Goal: Information Seeking & Learning: Learn about a topic

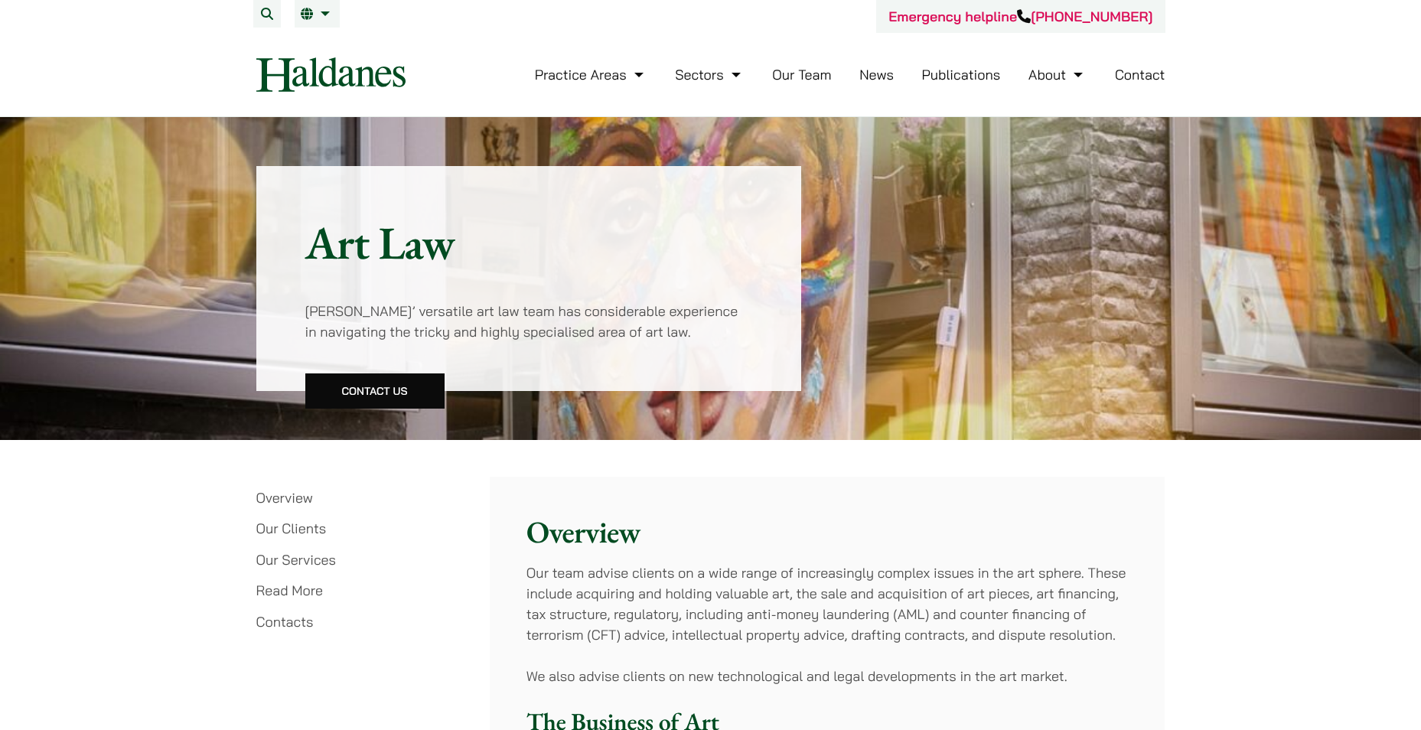
click at [741, 543] on h2 "Overview" at bounding box center [828, 532] width 602 height 37
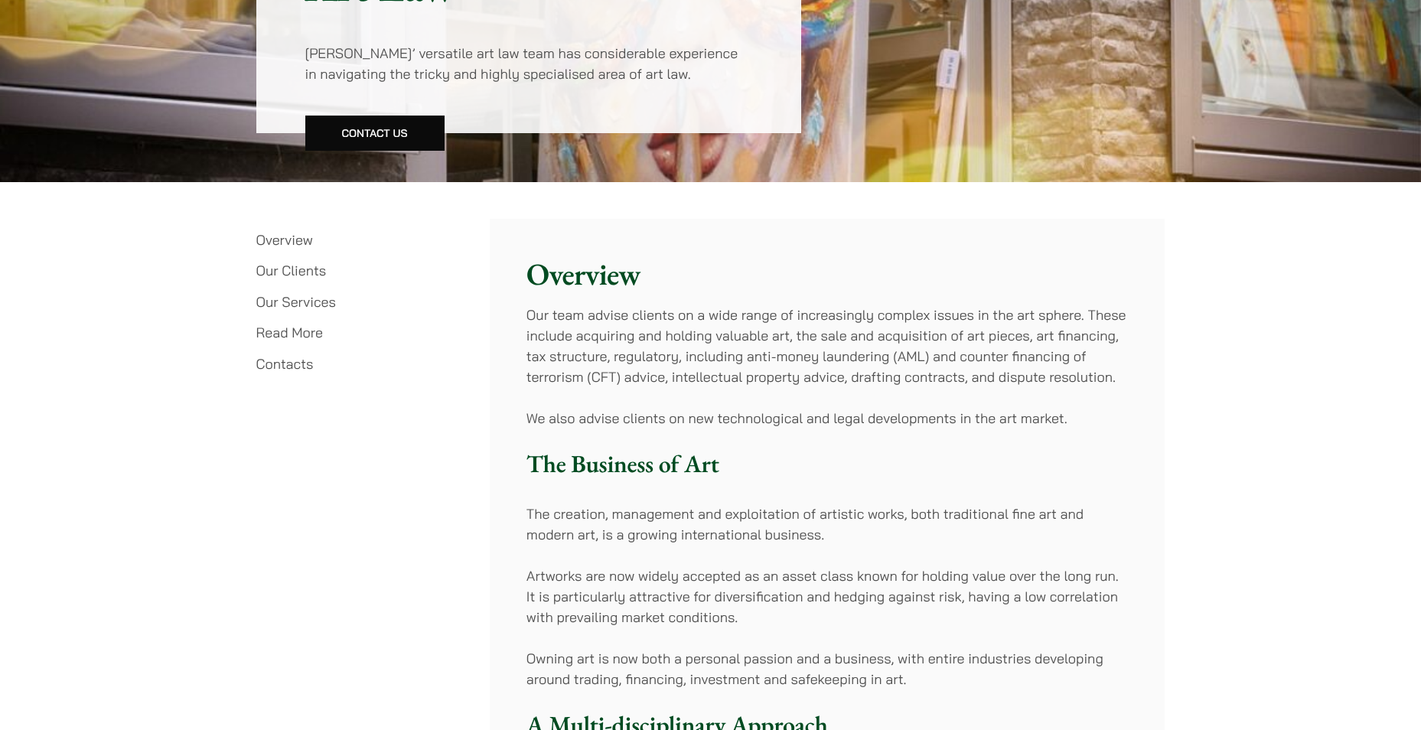
scroll to position [306, 0]
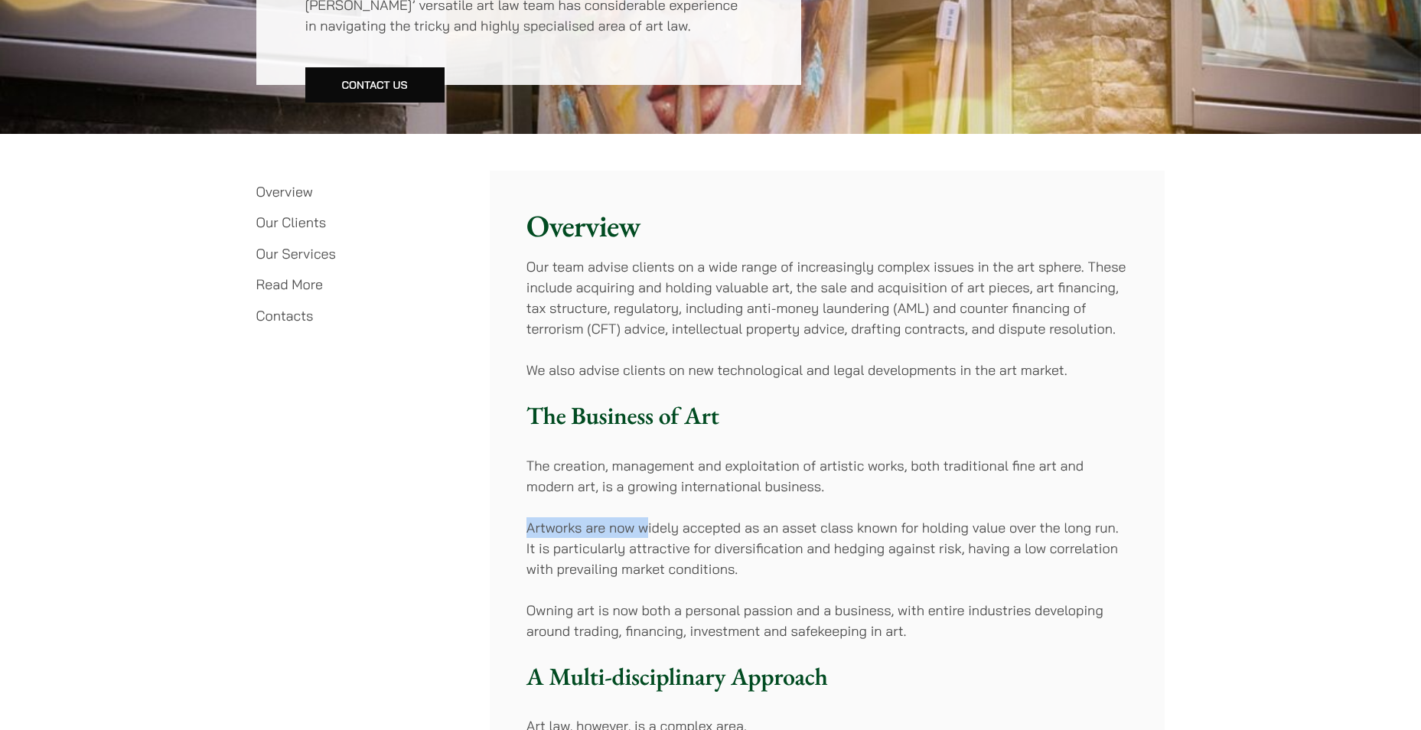
drag, startPoint x: 645, startPoint y: 502, endPoint x: 529, endPoint y: 507, distance: 116.4
drag, startPoint x: 529, startPoint y: 507, endPoint x: 739, endPoint y: 501, distance: 209.8
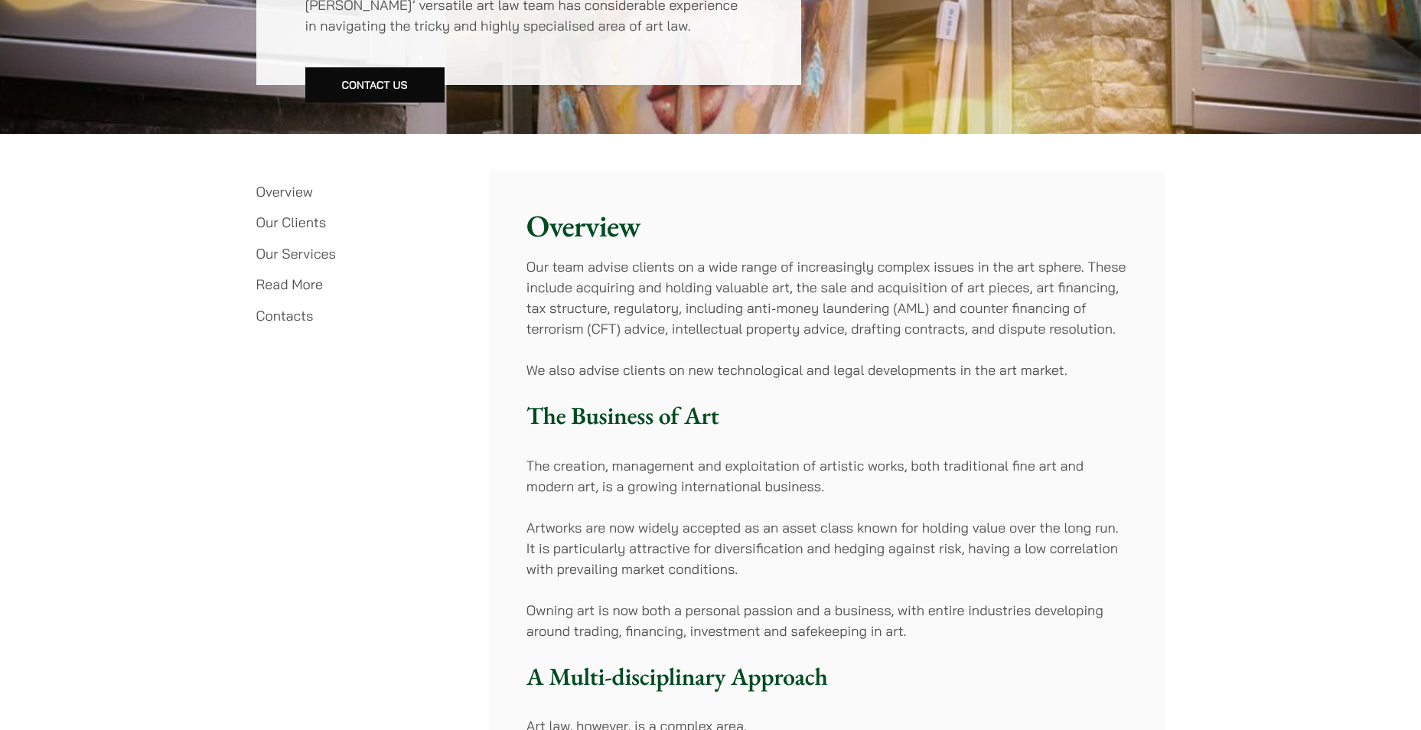
click at [589, 475] on p "The creation, management and exploitation of artistic works, both traditional f…" at bounding box center [828, 475] width 602 height 41
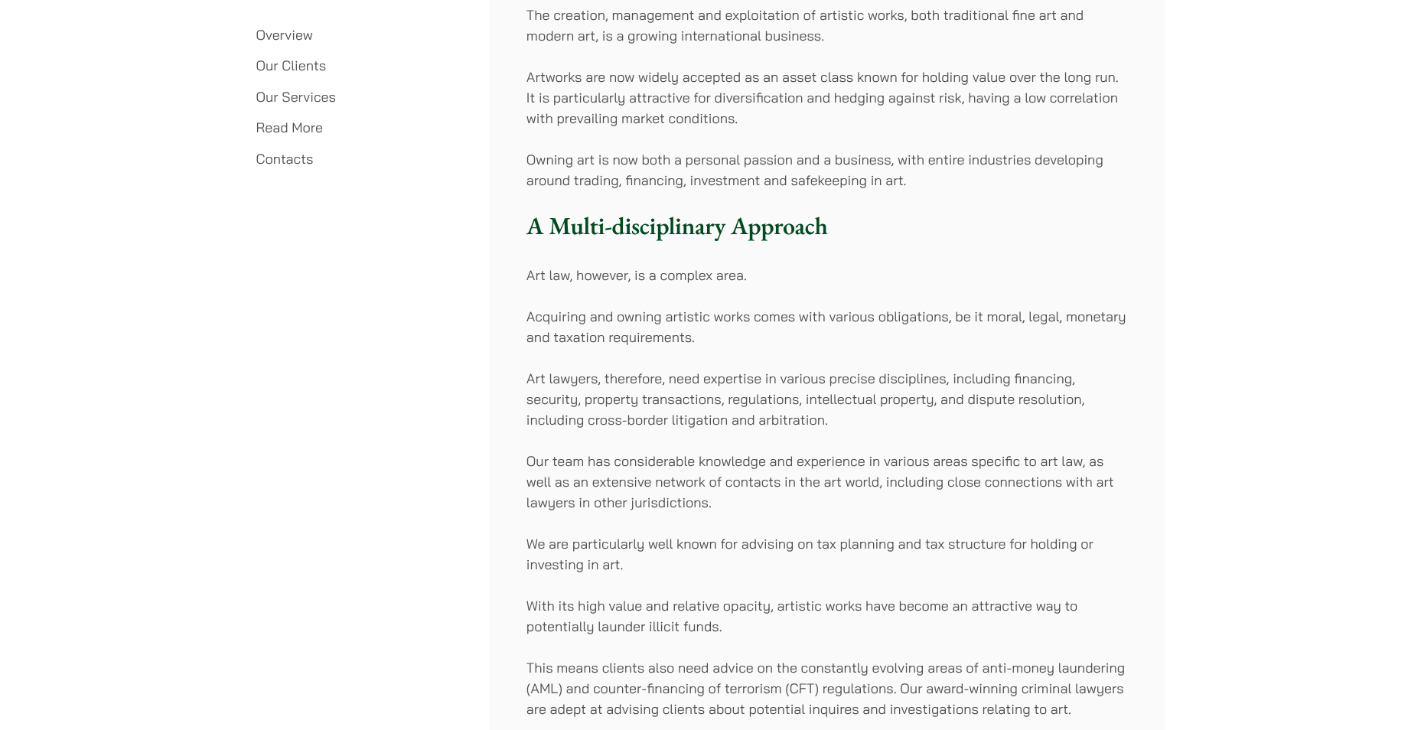
scroll to position [995, 0]
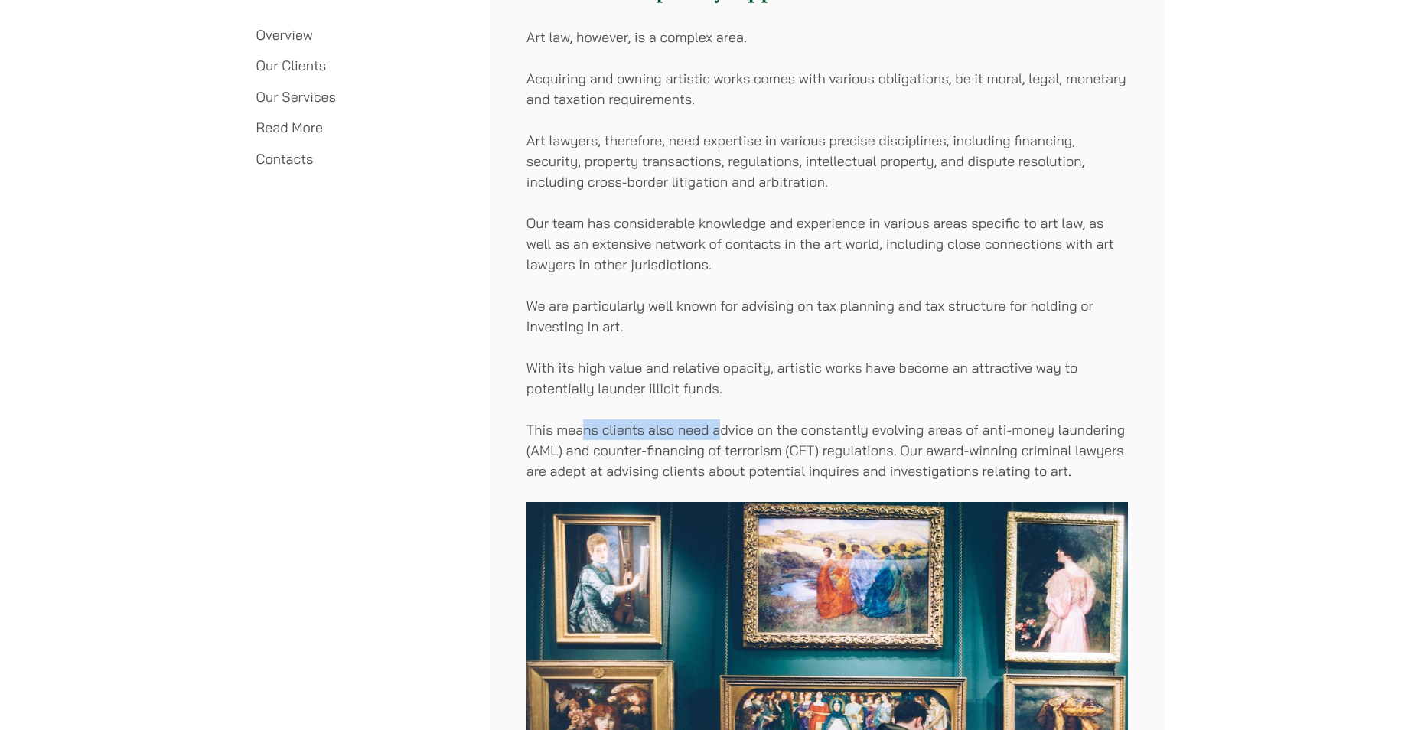
drag, startPoint x: 585, startPoint y: 427, endPoint x: 719, endPoint y: 439, distance: 135.3
click at [719, 439] on p "This means clients also need advice on the constantly evolving areas of anti-mo…" at bounding box center [828, 450] width 602 height 62
drag, startPoint x: 719, startPoint y: 439, endPoint x: 685, endPoint y: 479, distance: 52.6
click at [722, 439] on p "This means clients also need advice on the constantly evolving areas of anti-mo…" at bounding box center [828, 450] width 602 height 62
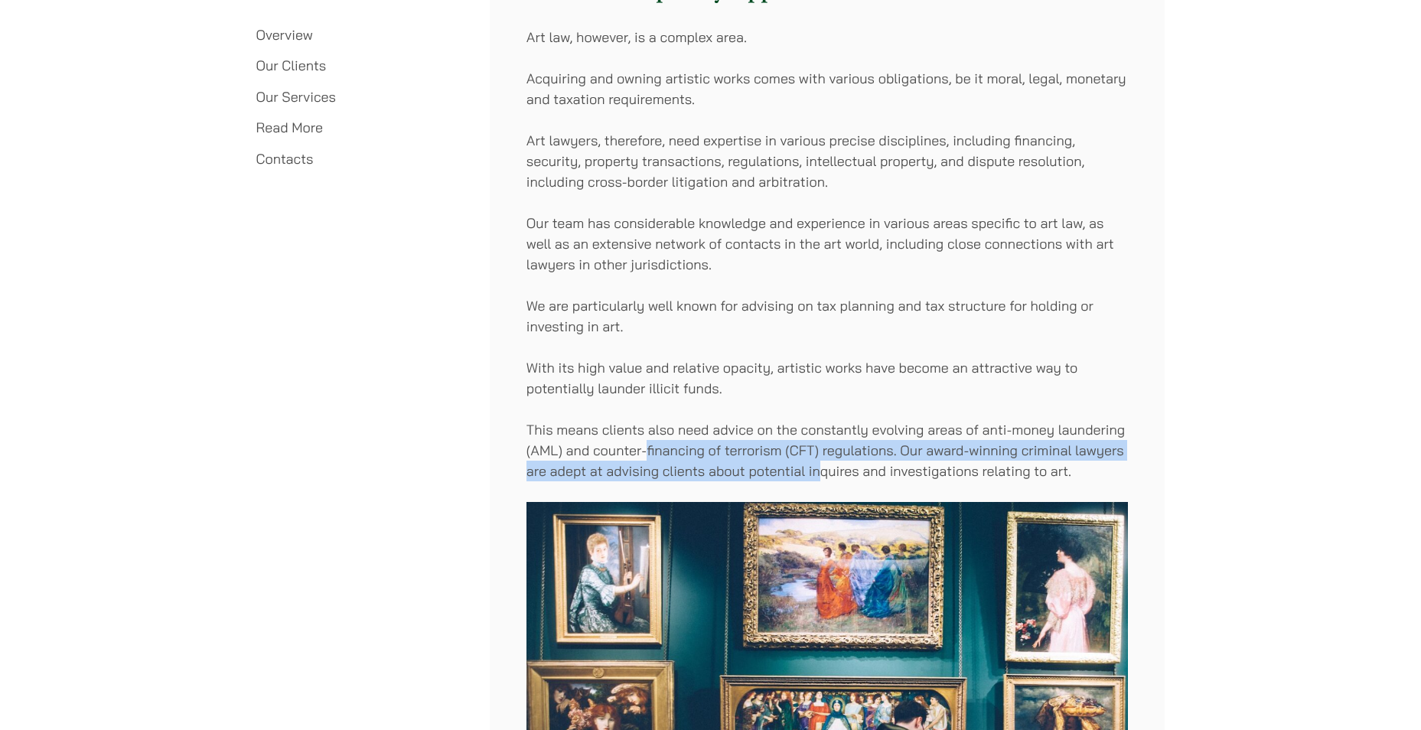
drag, startPoint x: 646, startPoint y: 452, endPoint x: 822, endPoint y: 464, distance: 176.4
click at [822, 464] on p "This means clients also need advice on the constantly evolving areas of anti-mo…" at bounding box center [828, 450] width 602 height 62
drag, startPoint x: 822, startPoint y: 464, endPoint x: 832, endPoint y: 460, distance: 10.7
click at [832, 460] on p "This means clients also need advice on the constantly evolving areas of anti-mo…" at bounding box center [828, 450] width 602 height 62
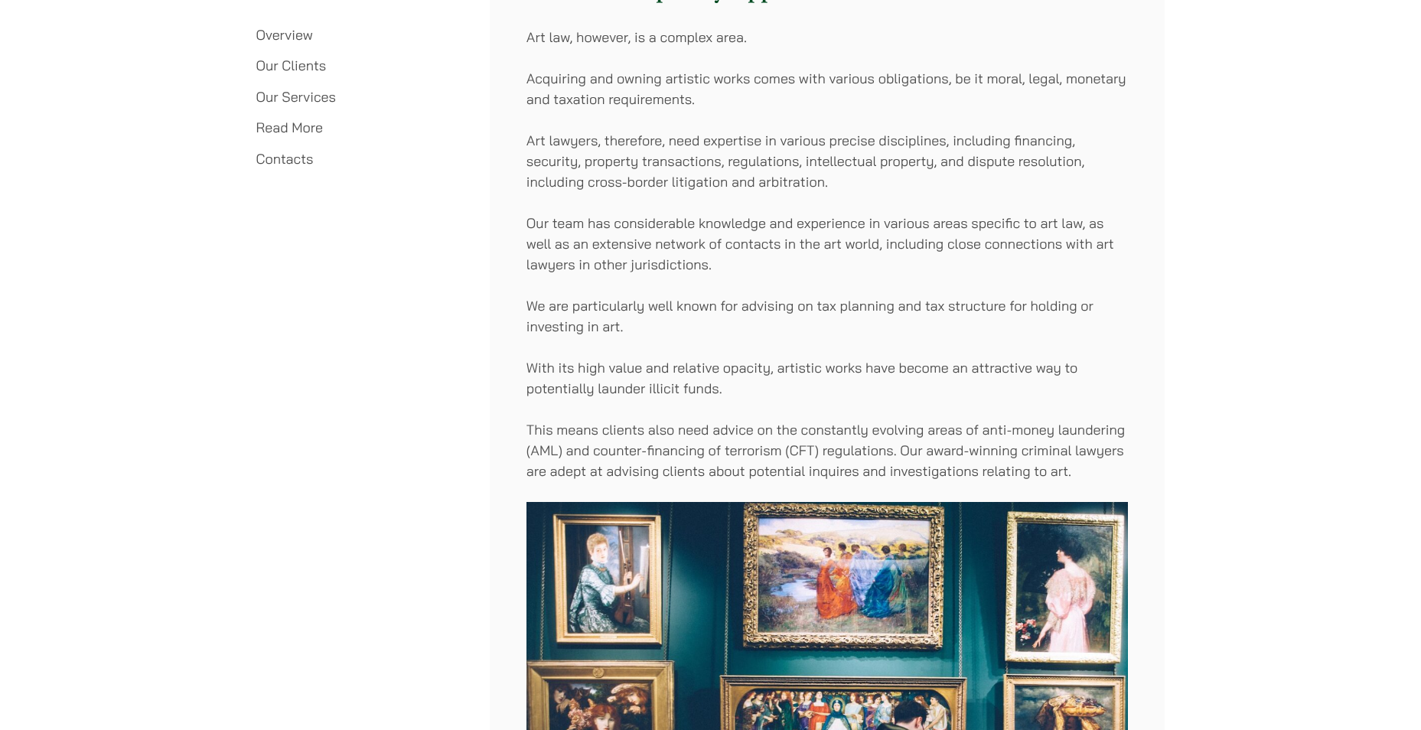
click at [665, 439] on p "This means clients also need advice on the constantly evolving areas of anti-mo…" at bounding box center [828, 450] width 602 height 62
click at [605, 437] on p "This means clients also need advice on the constantly evolving areas of anti-mo…" at bounding box center [828, 450] width 602 height 62
drag, startPoint x: 556, startPoint y: 440, endPoint x: 662, endPoint y: 440, distance: 105.6
click at [662, 440] on p "This means clients also need advice on the constantly evolving areas of anti-mo…" at bounding box center [828, 450] width 602 height 62
drag, startPoint x: 662, startPoint y: 440, endPoint x: 671, endPoint y: 437, distance: 9.7
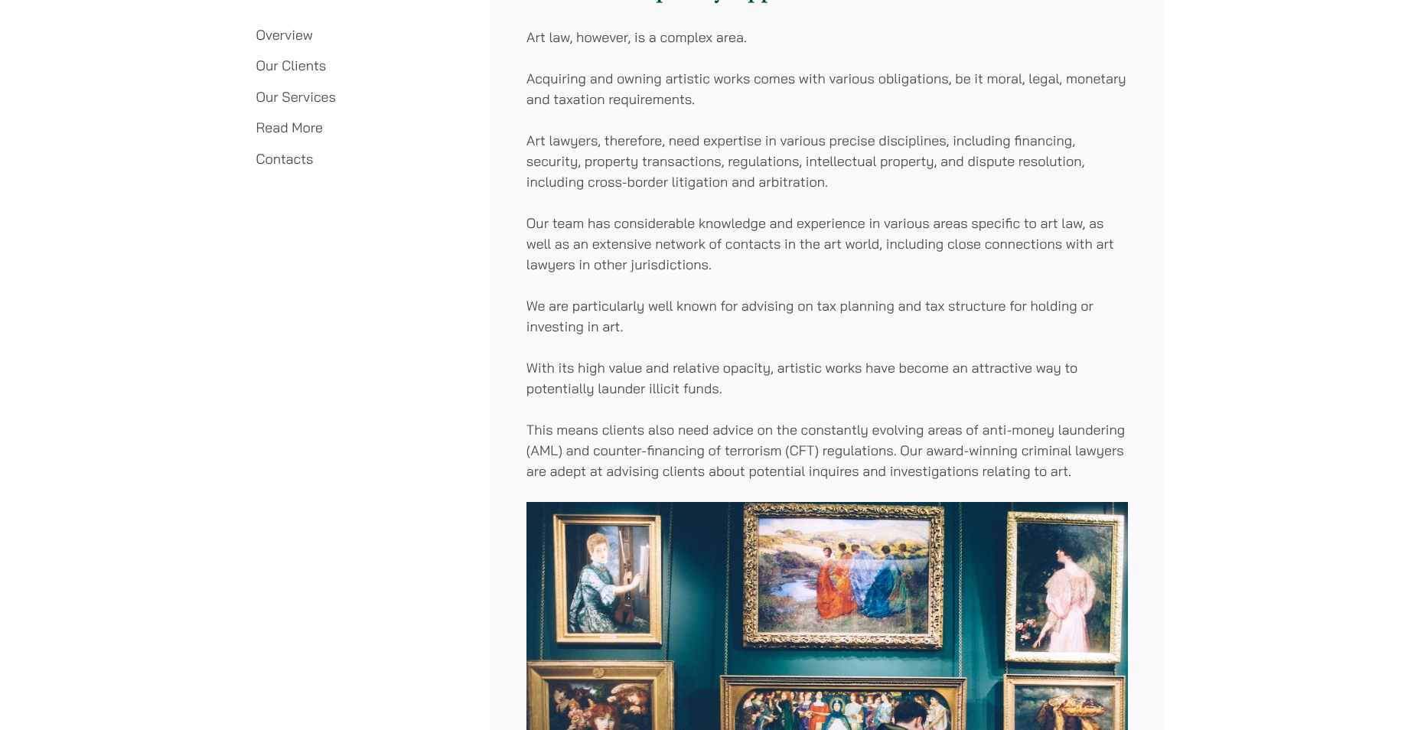
click at [673, 437] on p "This means clients also need advice on the constantly evolving areas of anti-mo…" at bounding box center [828, 450] width 602 height 62
click at [633, 429] on p "This means clients also need advice on the constantly evolving areas of anti-mo…" at bounding box center [828, 450] width 602 height 62
click at [632, 429] on p "This means clients also need advice on the constantly evolving areas of anti-mo…" at bounding box center [828, 450] width 602 height 62
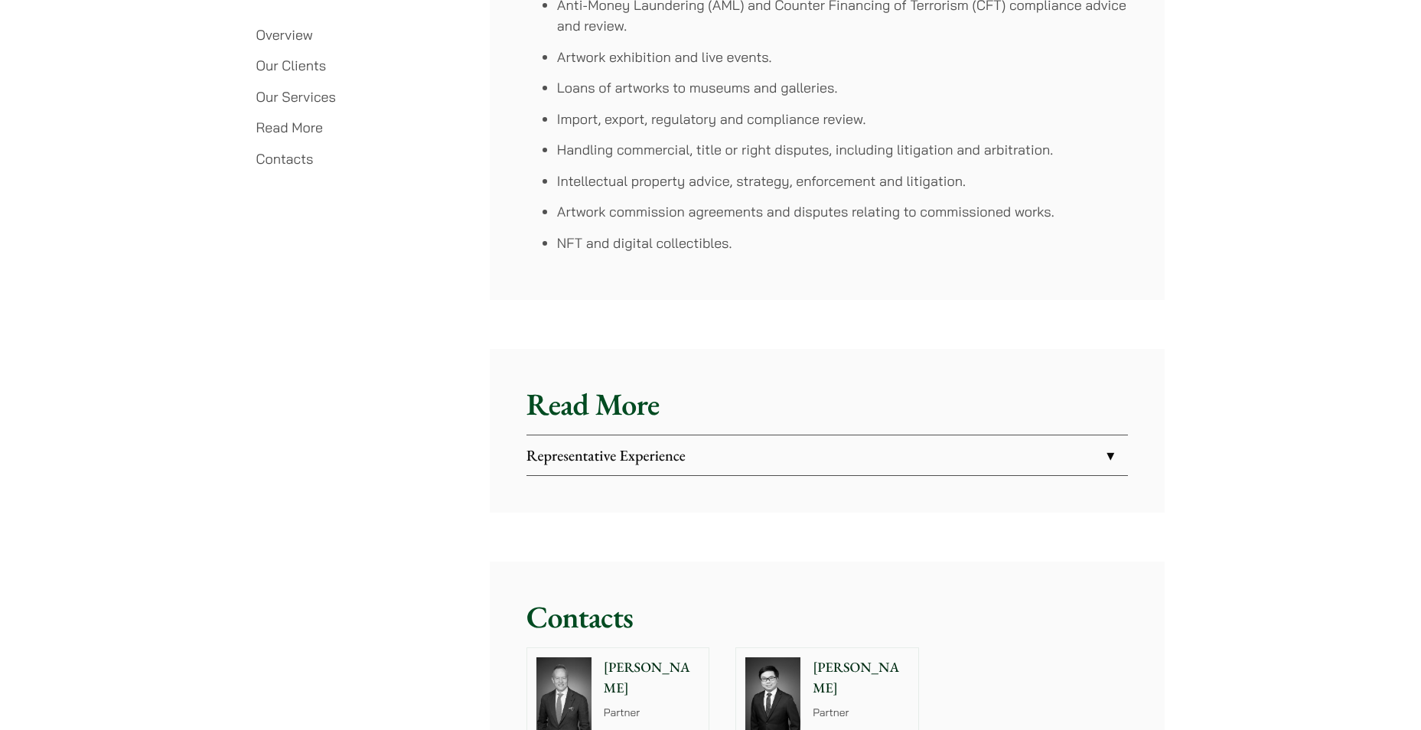
scroll to position [3444, 0]
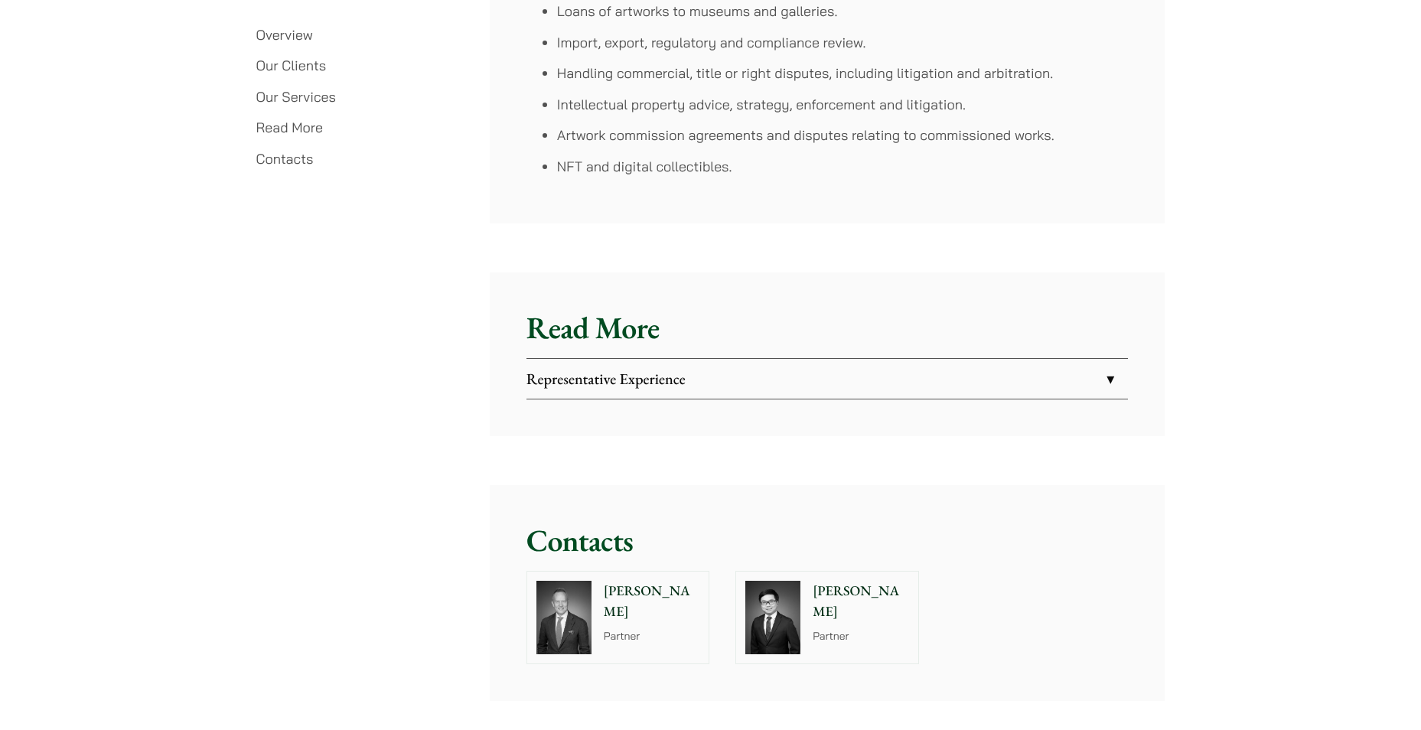
click at [857, 581] on p "Anthony Leung" at bounding box center [861, 601] width 96 height 41
click at [566, 588] on img at bounding box center [564, 617] width 55 height 73
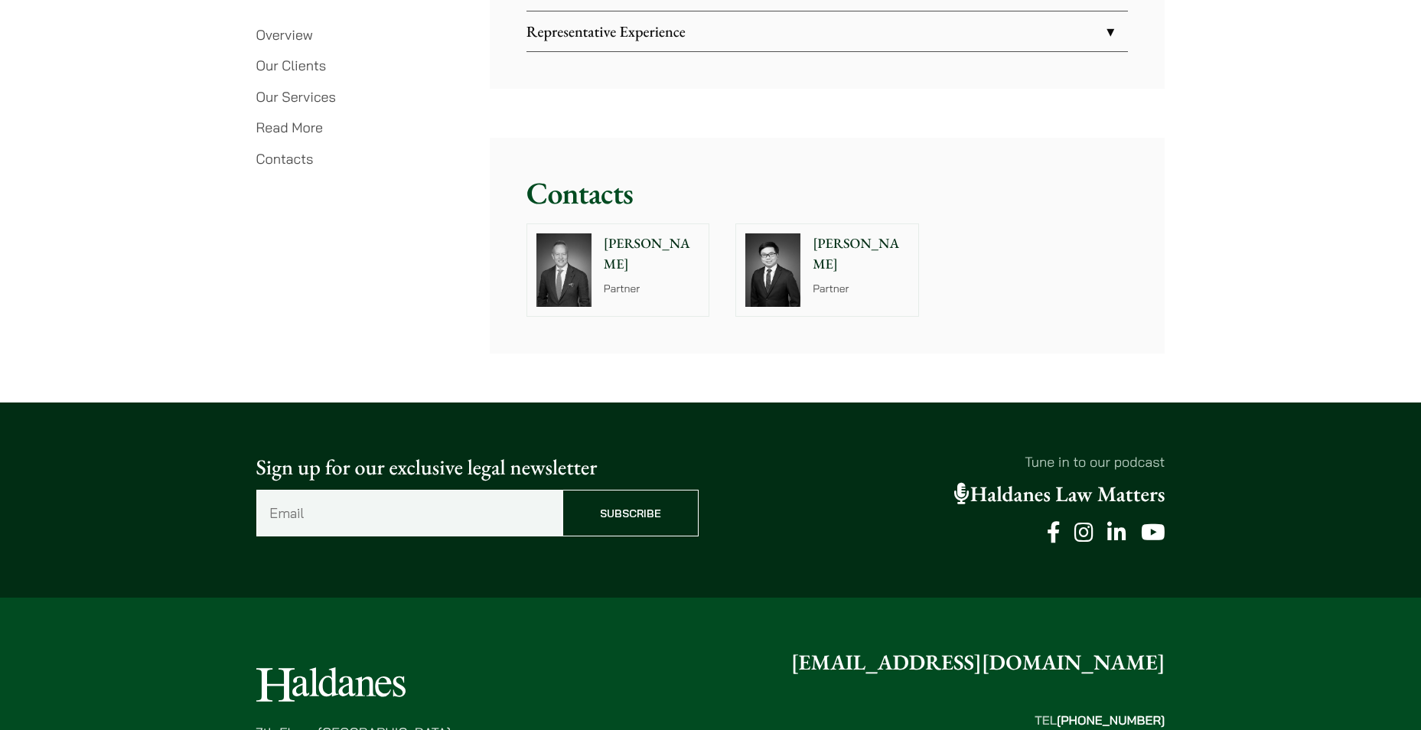
scroll to position [3977, 0]
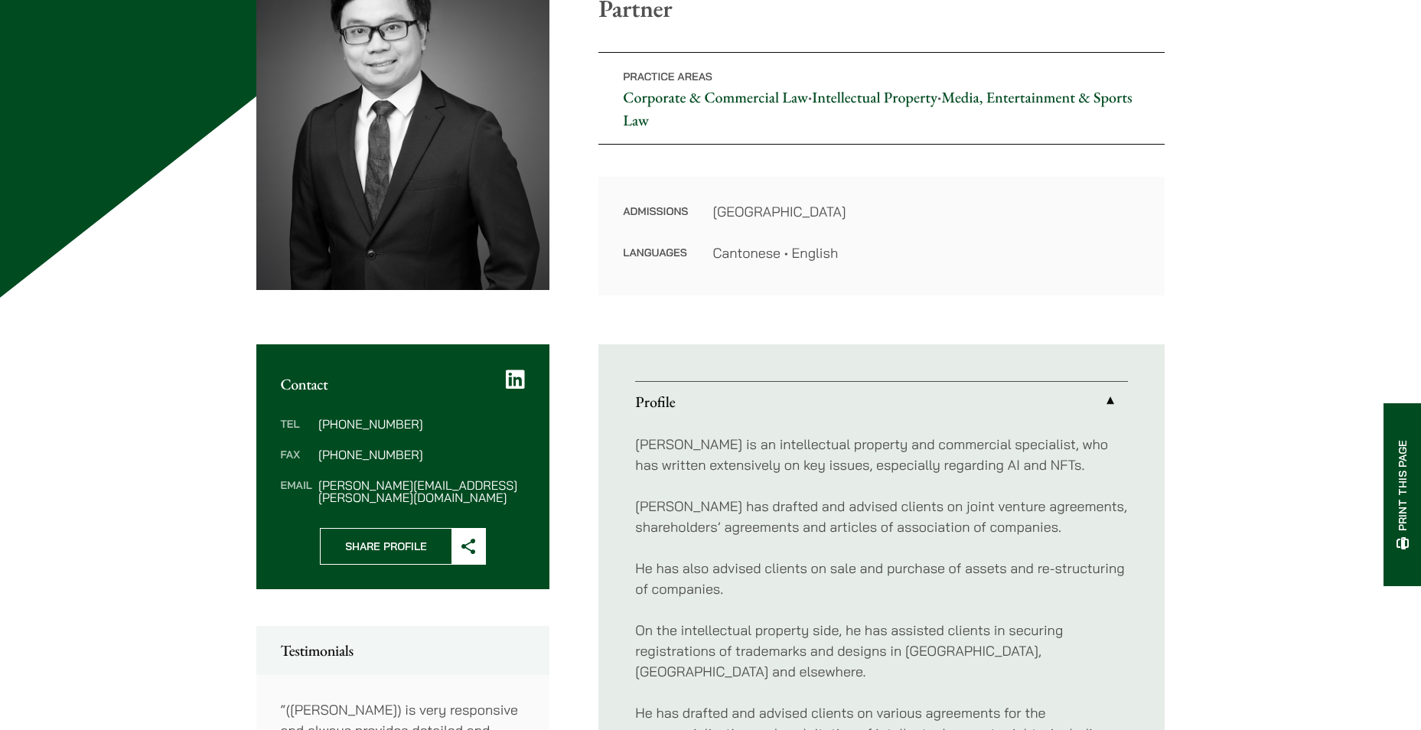
scroll to position [536, 0]
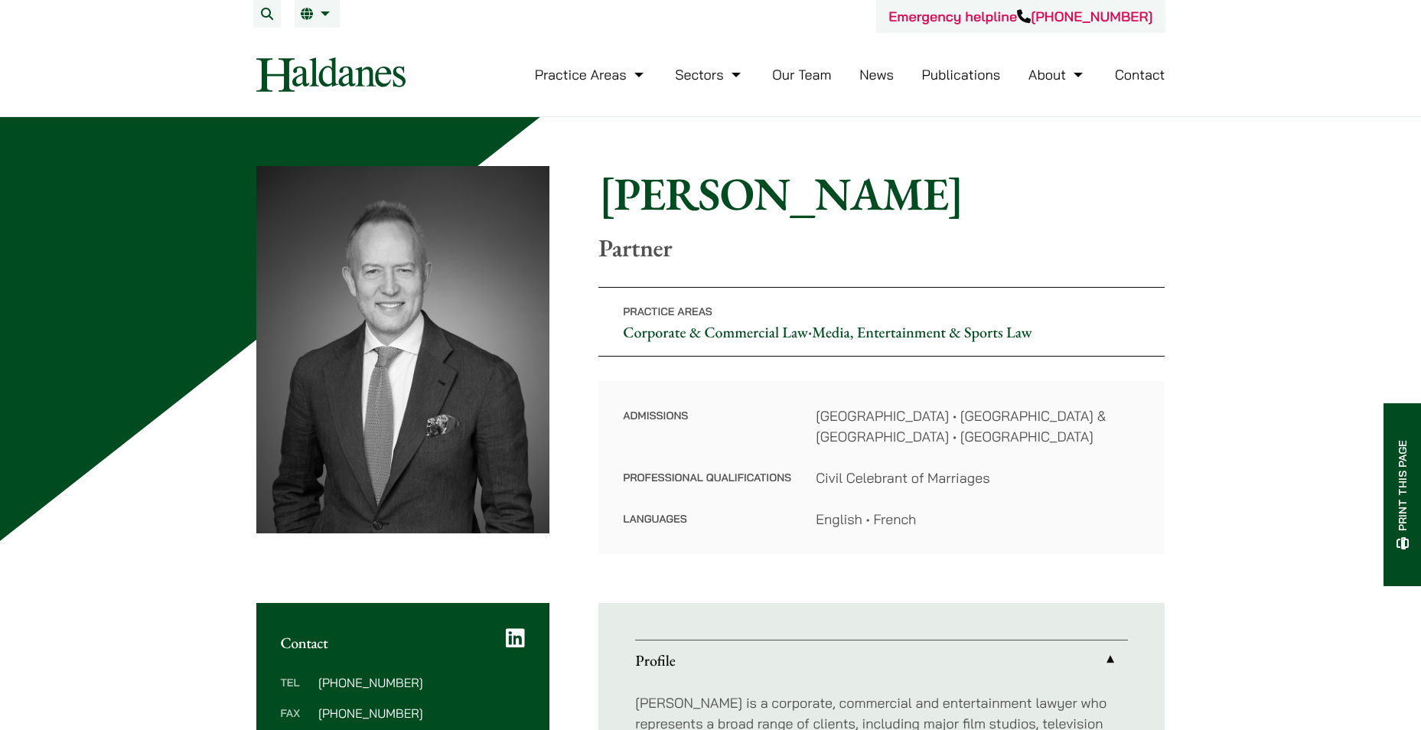
scroll to position [612, 0]
